Goal: Navigation & Orientation: Find specific page/section

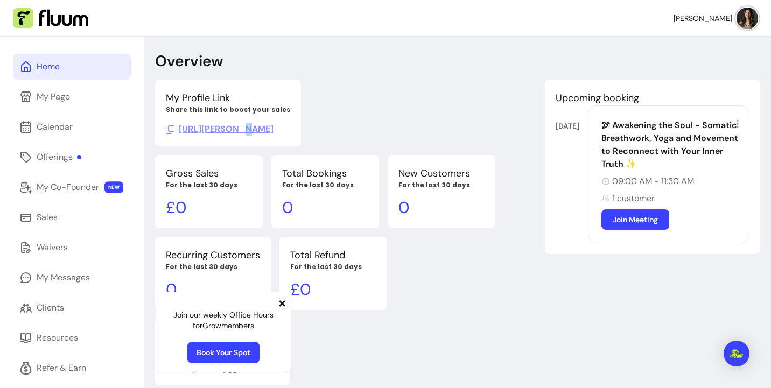
copy span "."
click at [172, 133] on icon at bounding box center [170, 130] width 9 height 9
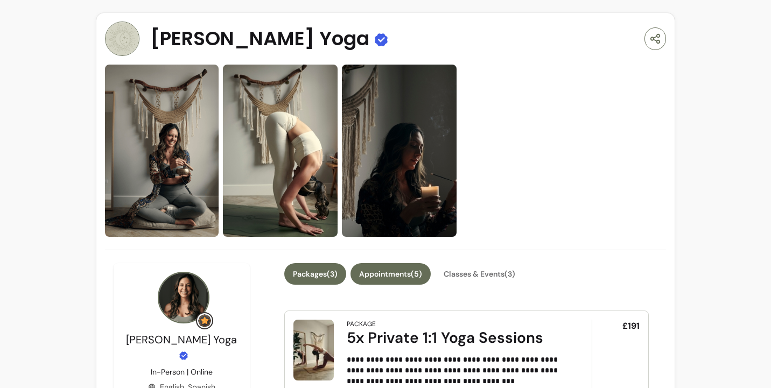
click at [388, 272] on button "Appointments ( 5 )" at bounding box center [391, 274] width 80 height 22
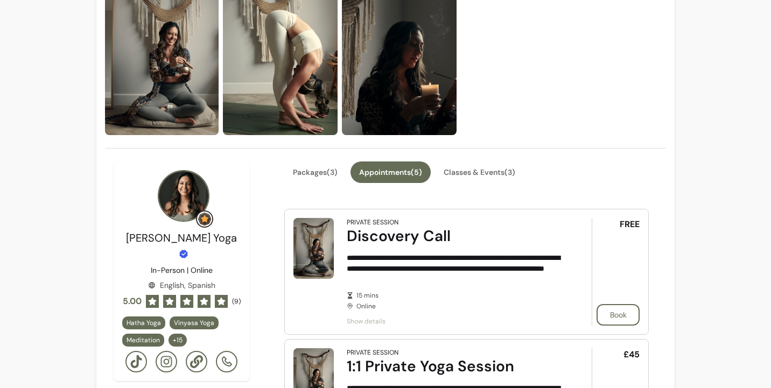
scroll to position [100, 0]
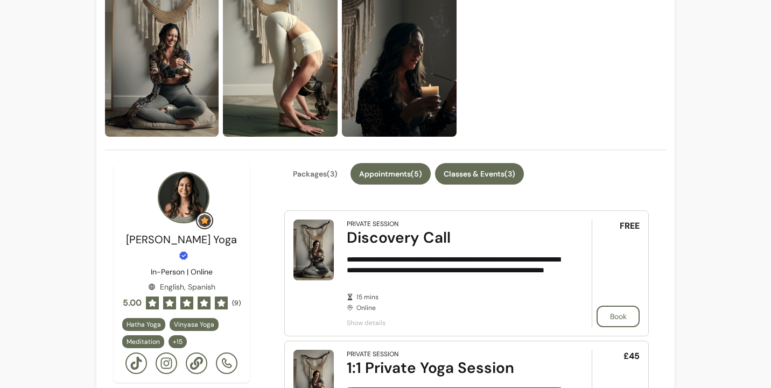
click at [483, 175] on button "Classes & Events ( 3 )" at bounding box center [479, 174] width 89 height 22
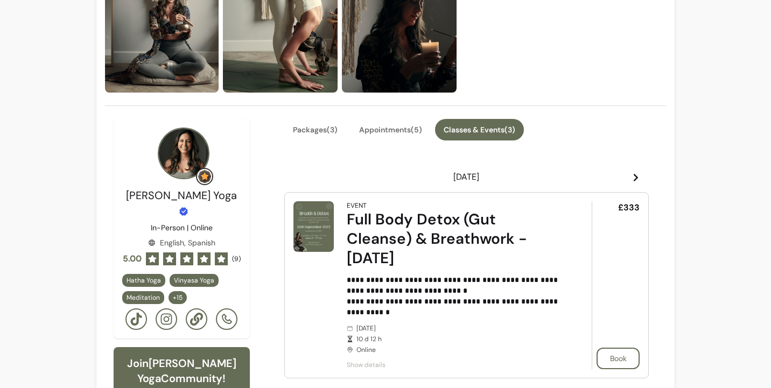
scroll to position [119, 0]
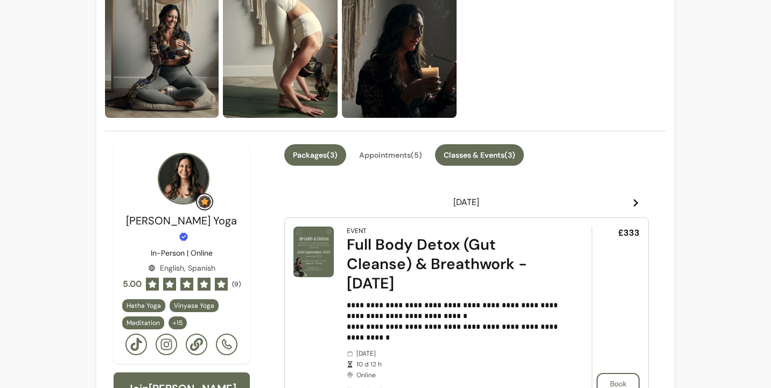
click at [335, 155] on button "Packages ( 3 )" at bounding box center [315, 155] width 62 height 22
